Goal: Task Accomplishment & Management: Manage account settings

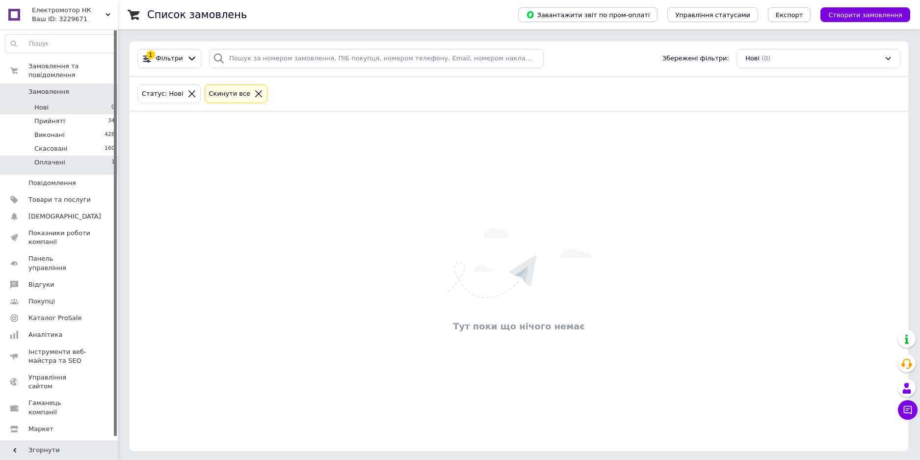
click at [99, 156] on li "Оплачені 1" at bounding box center [60, 164] width 121 height 19
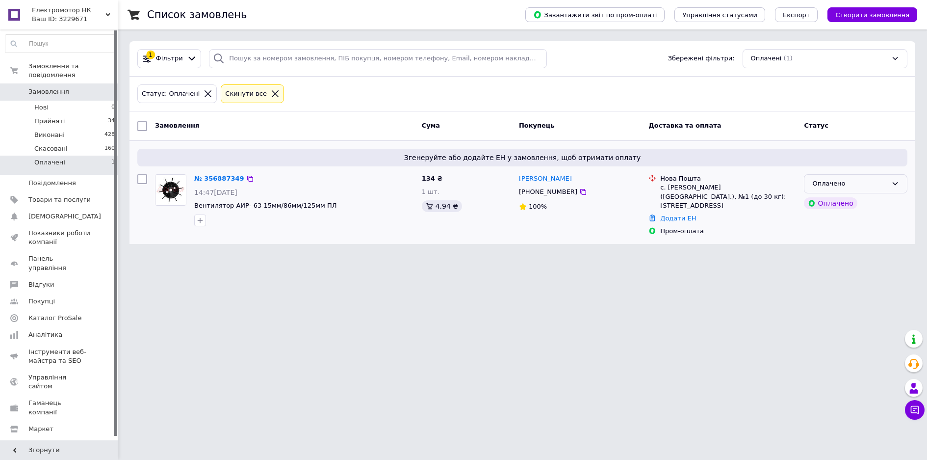
click at [895, 184] on icon at bounding box center [895, 183] width 5 height 3
click at [850, 205] on li "Прийнято" at bounding box center [855, 204] width 103 height 18
click at [291, 203] on span "Вентилятор АІР- 63 15мм/86мм/125мм ПЛ" at bounding box center [264, 205] width 140 height 7
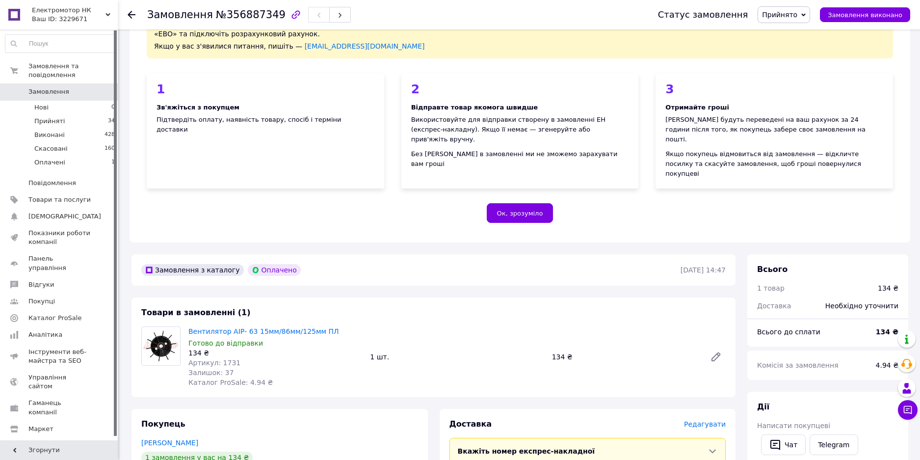
scroll to position [196, 0]
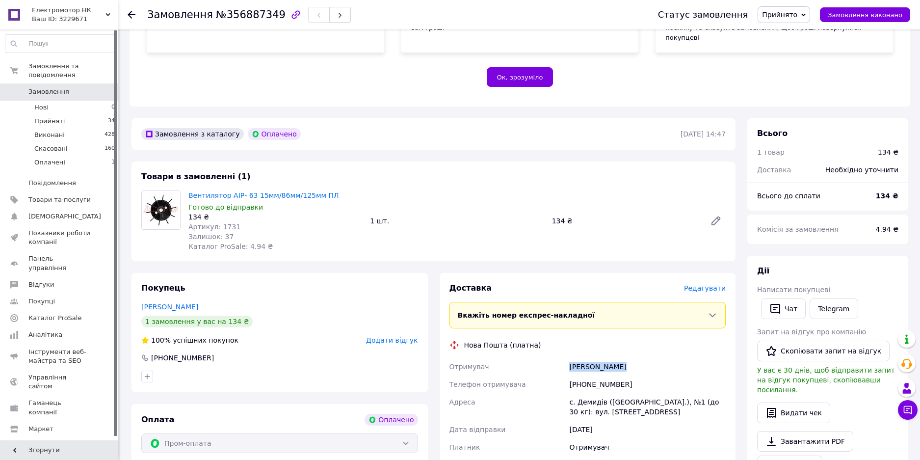
drag, startPoint x: 634, startPoint y: 348, endPoint x: 568, endPoint y: 341, distance: 66.0
click at [568, 358] on div "[PERSON_NAME]" at bounding box center [647, 367] width 160 height 18
copy div "[PERSON_NAME]"
drag, startPoint x: 625, startPoint y: 362, endPoint x: 581, endPoint y: 364, distance: 44.2
click at [581, 375] on div "[PHONE_NUMBER]" at bounding box center [647, 384] width 160 height 18
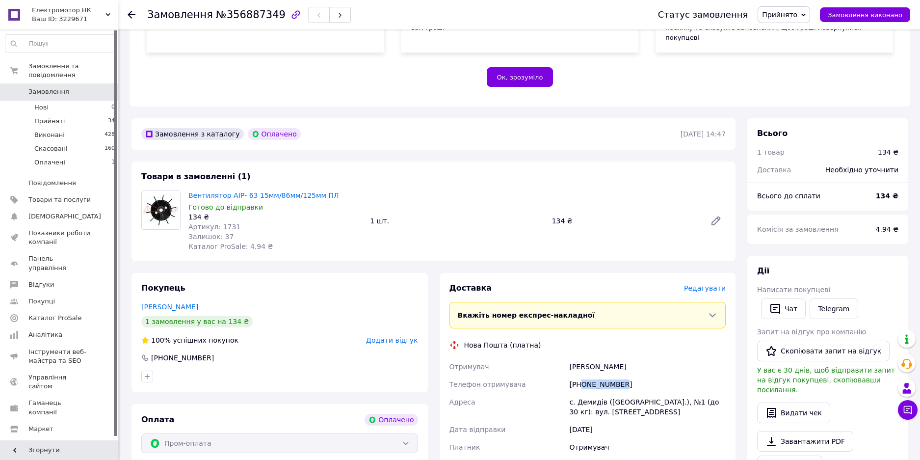
copy div "0677428749"
